Goal: Task Accomplishment & Management: Manage account settings

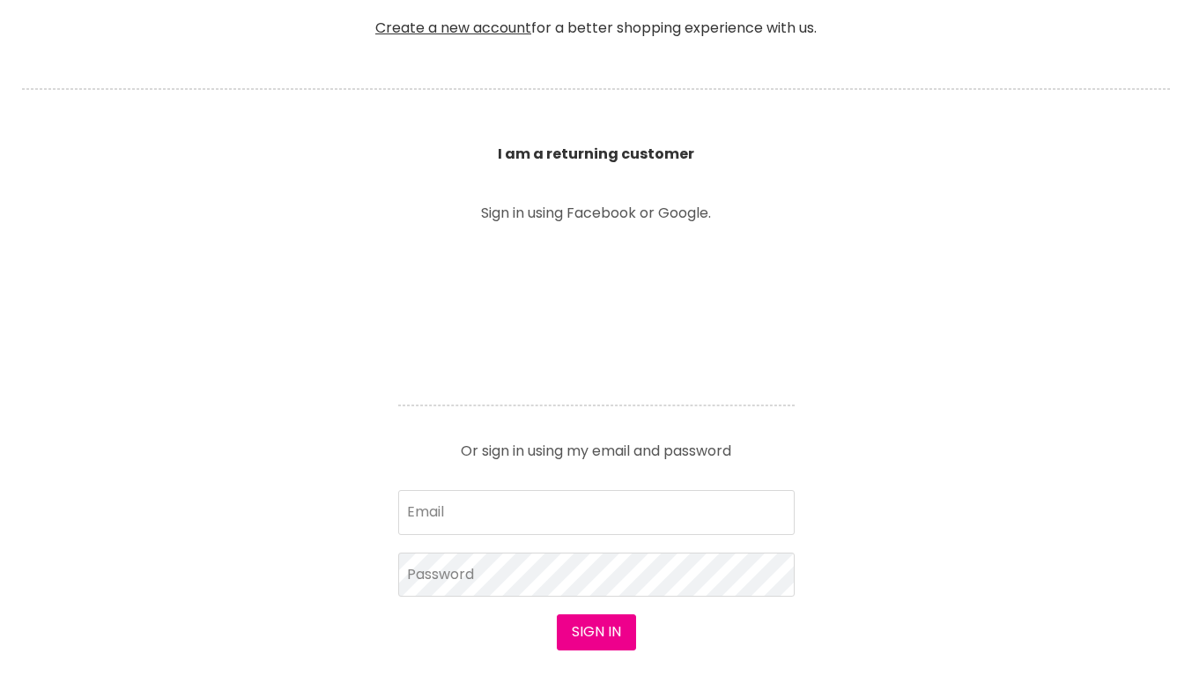
scroll to position [673, 0]
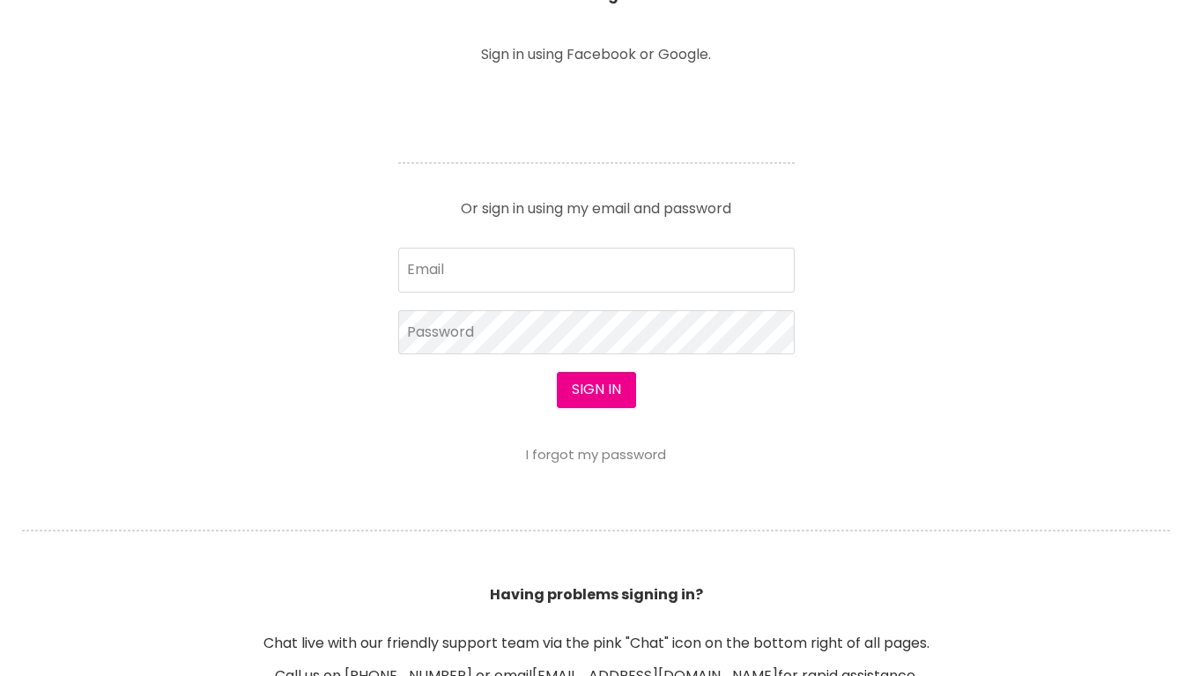
click at [692, 372] on div "Sign in I forgot my password" at bounding box center [596, 417] width 396 height 90
click at [717, 282] on input "Email" at bounding box center [596, 269] width 396 height 44
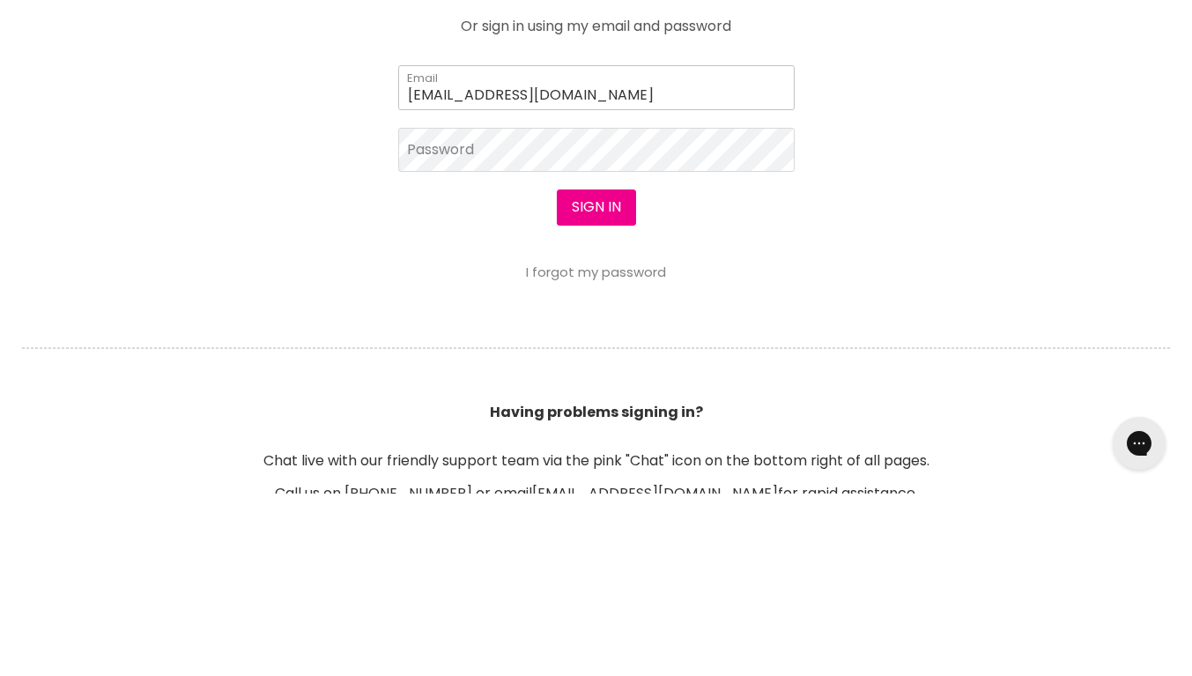
type input "Platinumscissorsbylisa@gmail.com"
click at [596, 375] on button "Sign in" at bounding box center [596, 389] width 79 height 35
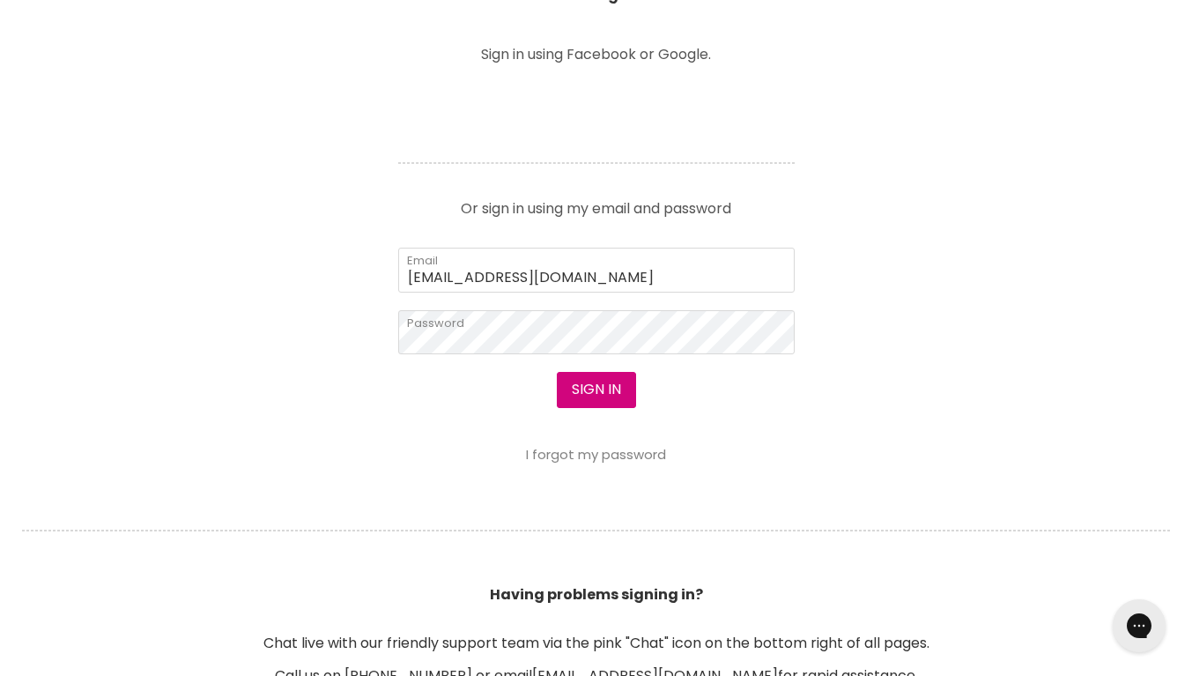
click at [573, 390] on button "Sign in" at bounding box center [596, 389] width 79 height 35
